Goal: Transaction & Acquisition: Purchase product/service

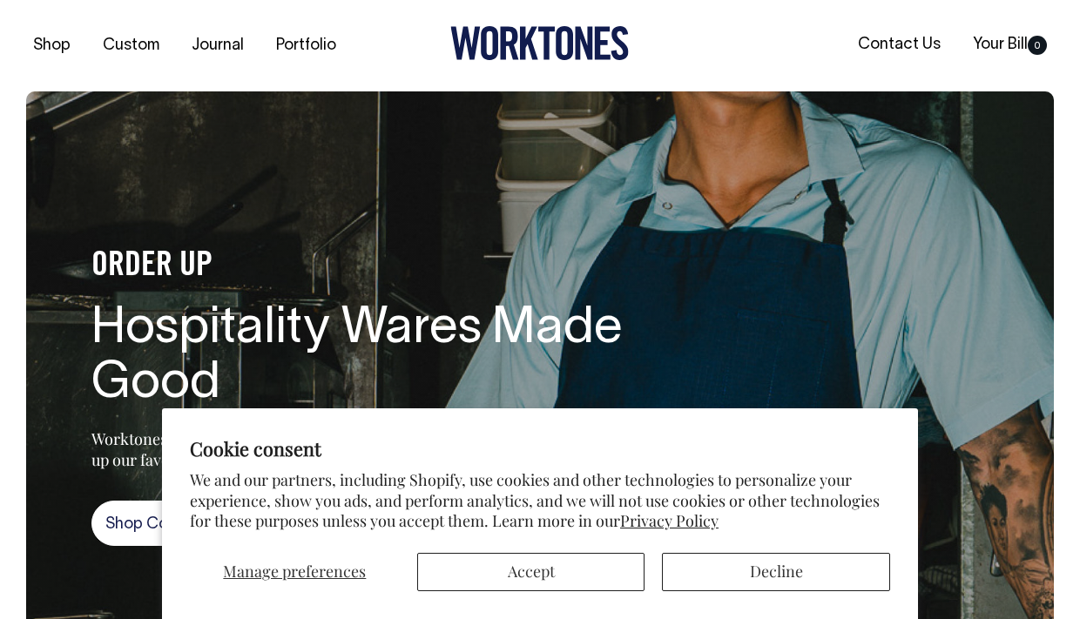
click at [580, 570] on button "Accept" at bounding box center [531, 572] width 228 height 38
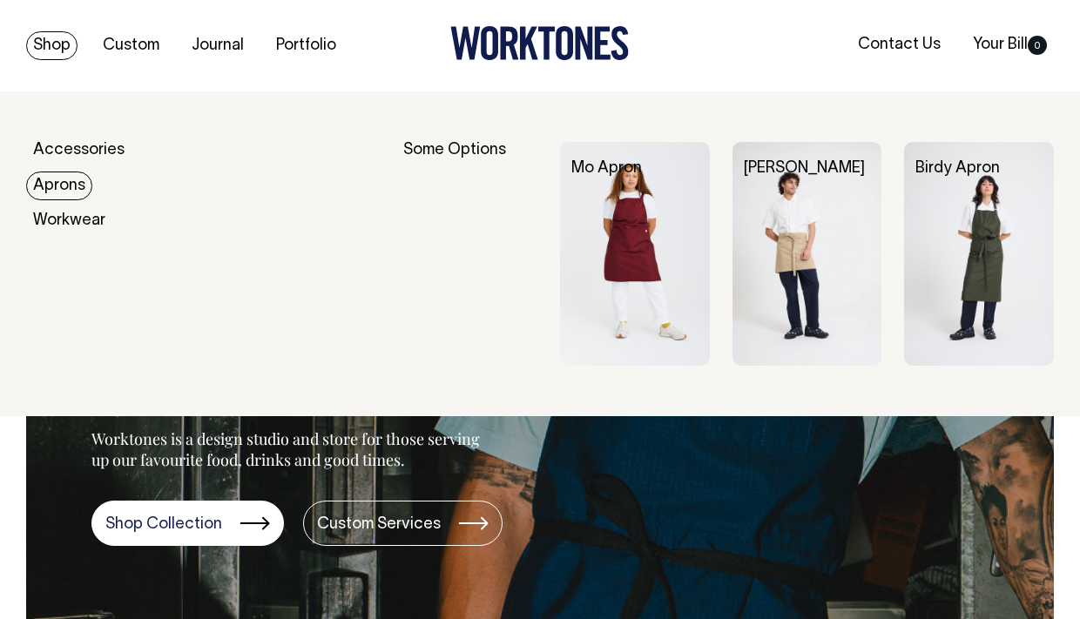
click at [69, 183] on link "Aprons" at bounding box center [59, 186] width 66 height 29
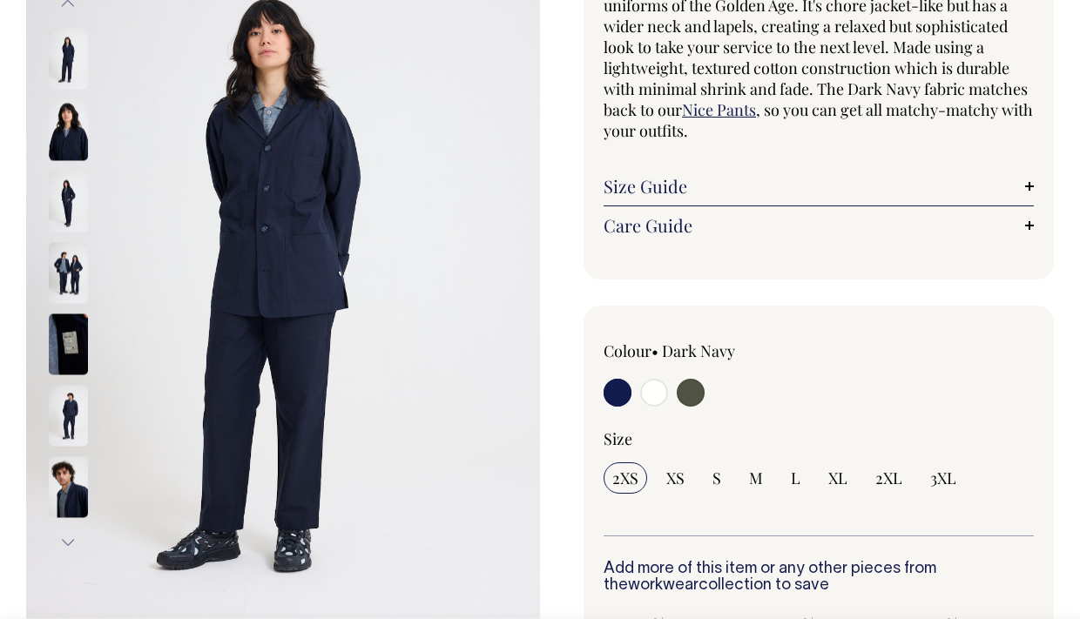
click at [47, 199] on img at bounding box center [283, 273] width 514 height 771
click at [67, 205] on img at bounding box center [68, 200] width 39 height 61
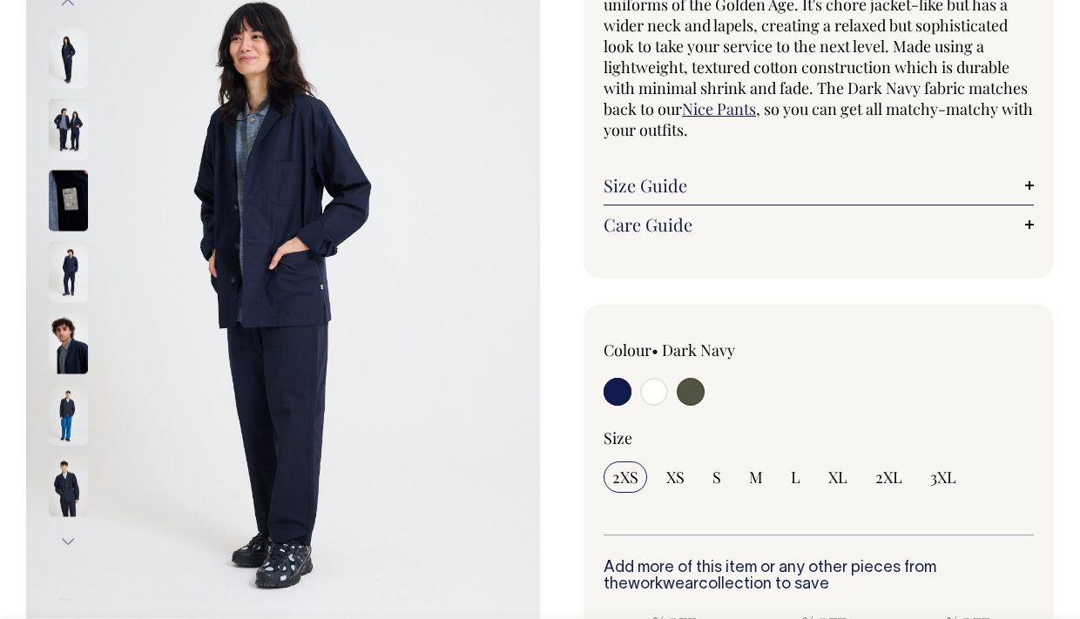
click at [67, 274] on img at bounding box center [68, 271] width 39 height 61
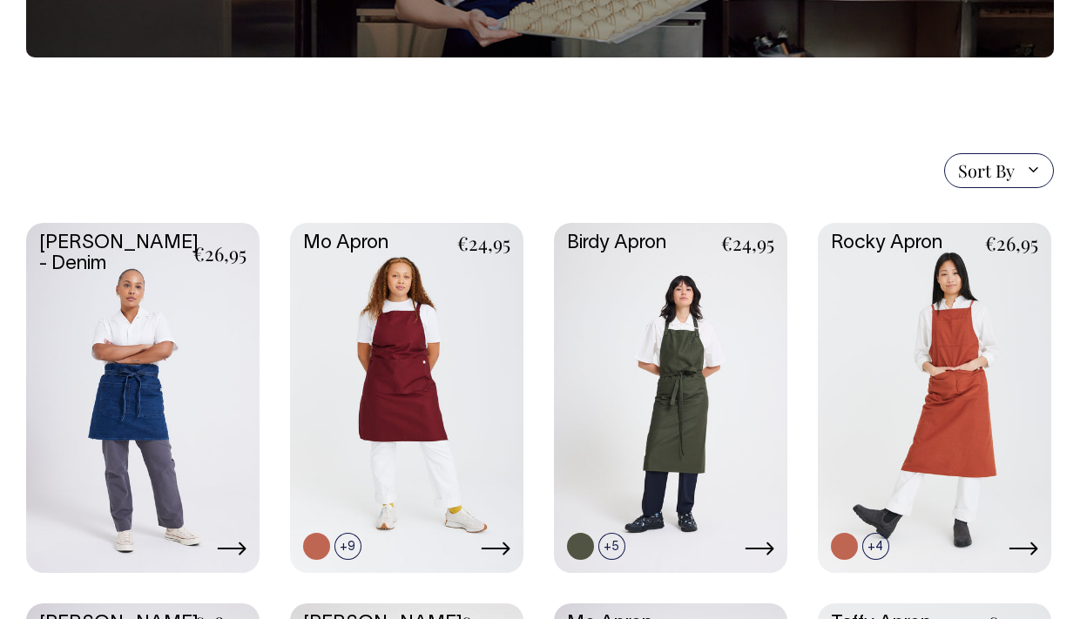
scroll to position [302, 0]
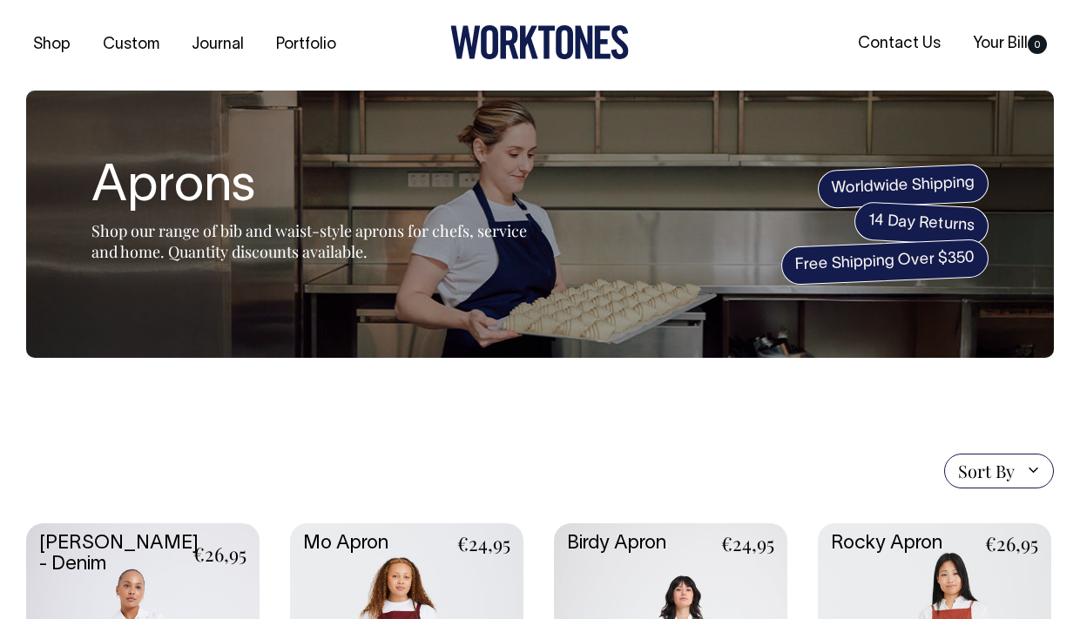
scroll to position [0, 0]
